Goal: Task Accomplishment & Management: Complete application form

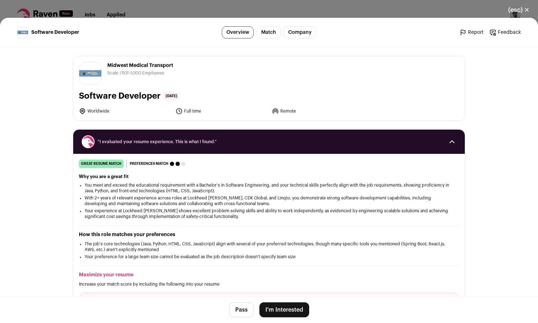
click at [288, 308] on button "I'm Interested" at bounding box center [285, 309] width 50 height 15
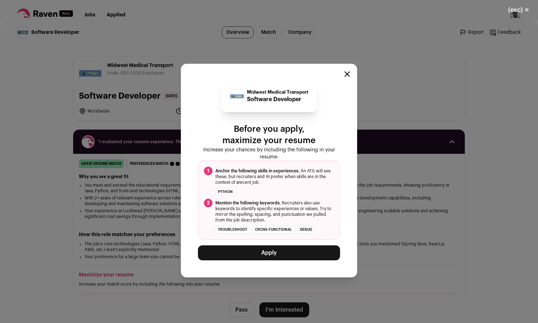
click at [270, 250] on button "Apply" at bounding box center [269, 252] width 142 height 15
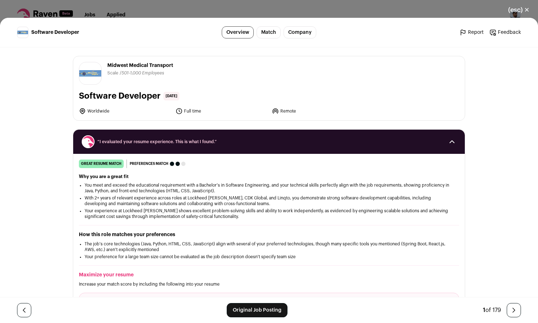
click at [144, 98] on h1 "Software Developer" at bounding box center [120, 95] width 82 height 11
drag, startPoint x: 76, startPoint y: 97, endPoint x: 156, endPoint y: 96, distance: 80.7
click at [156, 96] on h1 "Software Developer" at bounding box center [120, 95] width 82 height 11
copy h1 "Software Developer"
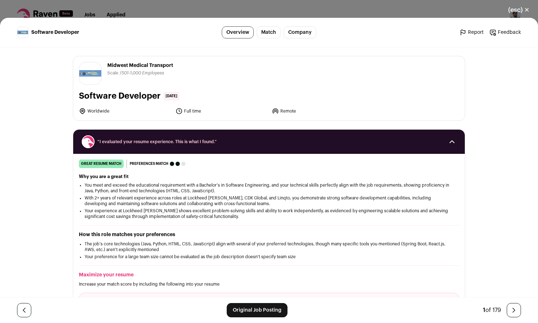
drag, startPoint x: 255, startPoint y: 22, endPoint x: 261, endPoint y: 17, distance: 6.8
click at [258, 20] on header "Software Developer Overview Match Company Report Feedback Report Feedback" at bounding box center [269, 33] width 538 height 30
click at [268, 9] on div "(esc) ✕ Software Developer Overview Match Company Report Feedback Report Feedba…" at bounding box center [269, 161] width 538 height 323
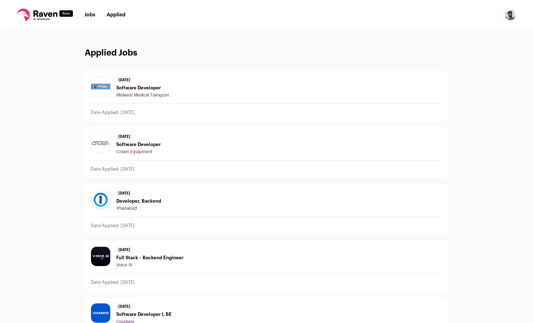
click at [91, 15] on link "Jobs" at bounding box center [89, 14] width 11 height 5
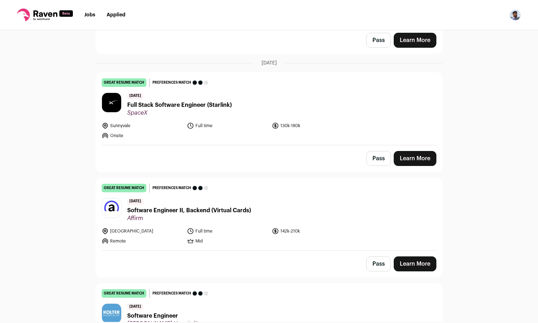
scroll to position [497, 0]
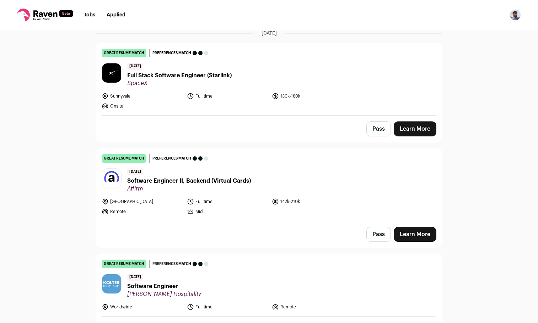
click at [426, 129] on link "Learn More" at bounding box center [415, 128] width 43 height 15
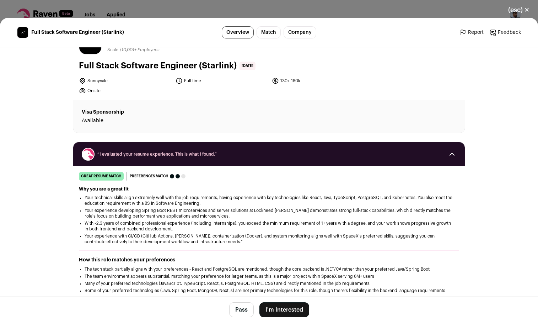
scroll to position [140, 0]
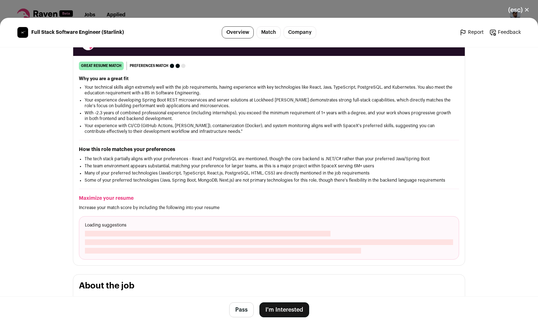
click at [294, 304] on button "I'm Interested" at bounding box center [285, 309] width 50 height 15
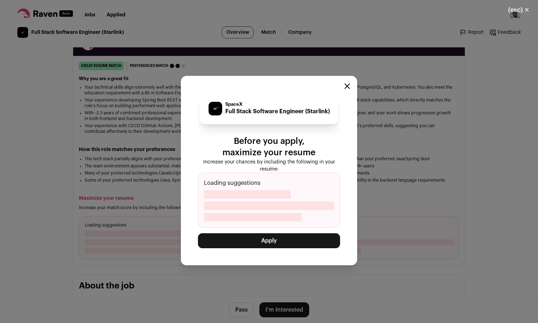
click at [308, 244] on button "Apply" at bounding box center [269, 240] width 142 height 15
